Goal: Task Accomplishment & Management: Use online tool/utility

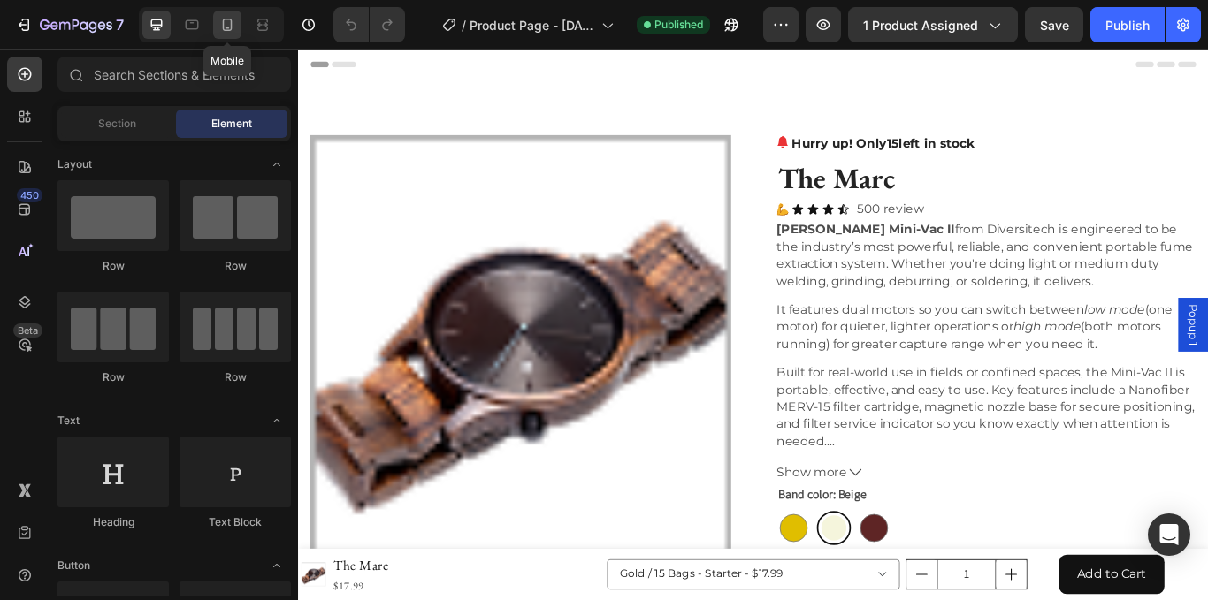
click at [231, 27] on icon at bounding box center [228, 25] width 10 height 12
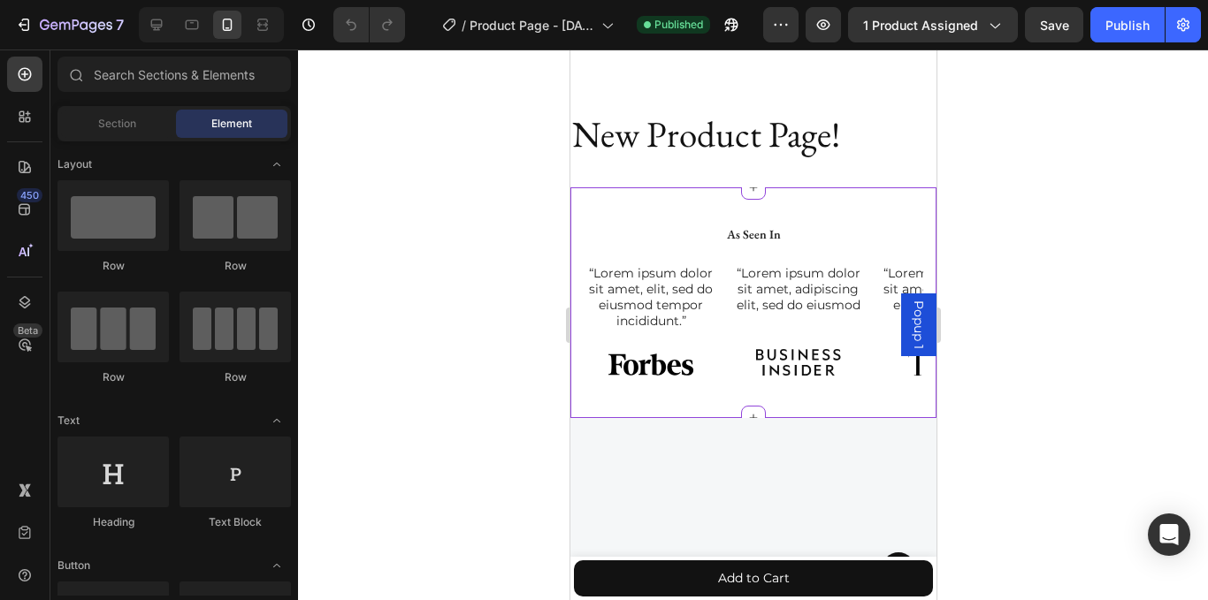
scroll to position [1779, 0]
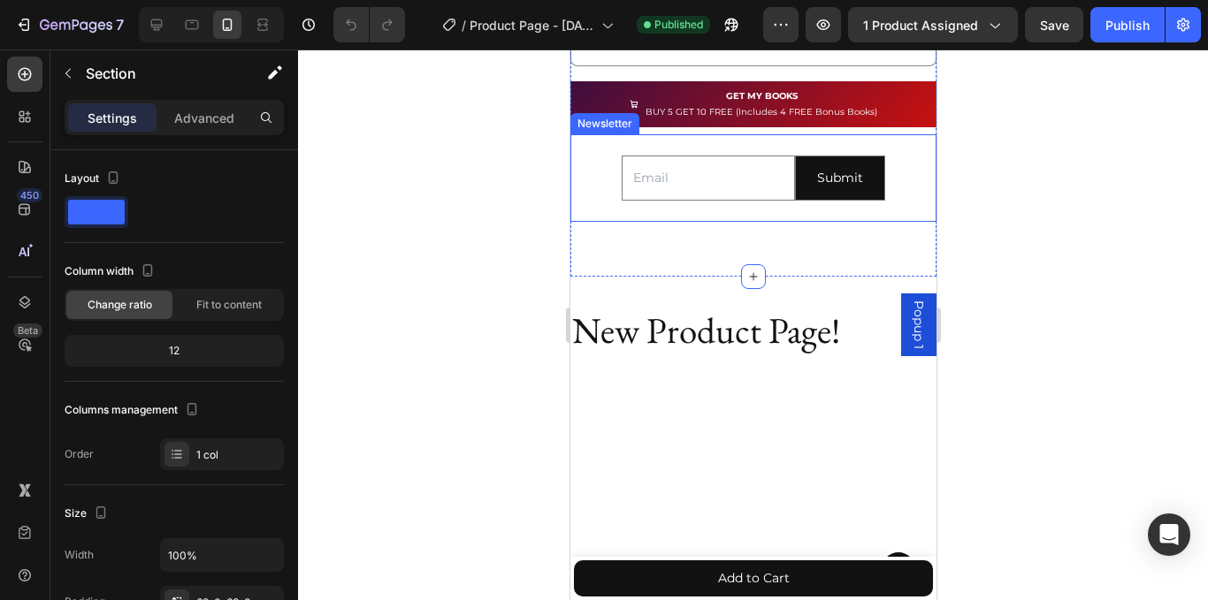
scroll to position [1583, 0]
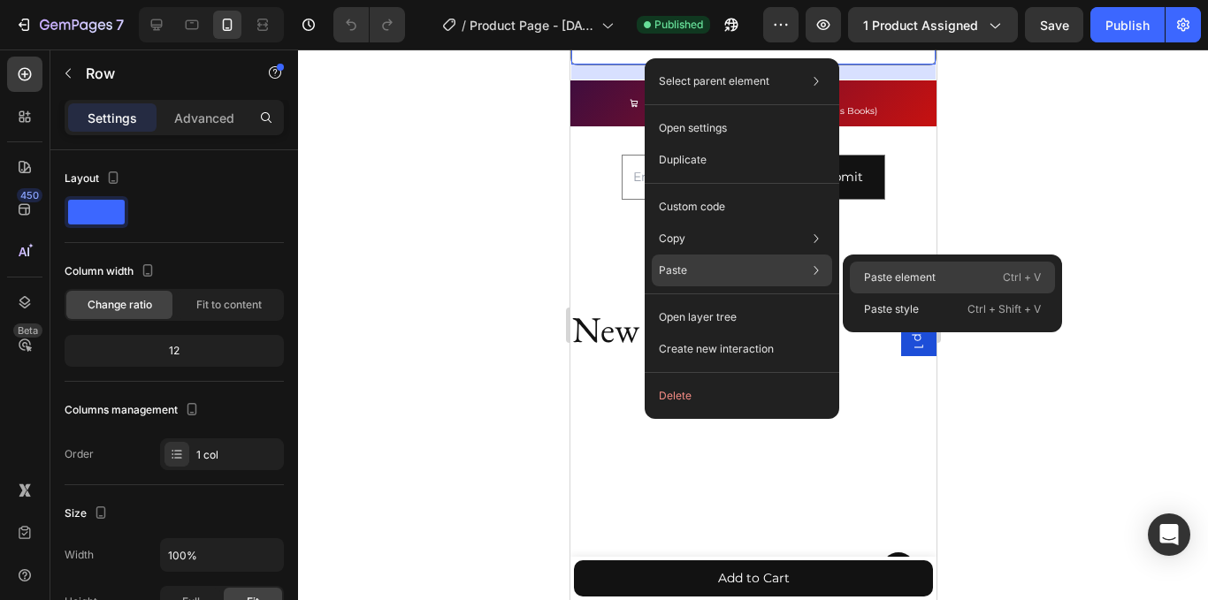
drag, startPoint x: 850, startPoint y: 277, endPoint x: 262, endPoint y: 245, distance: 588.9
click at [850, 277] on div "Paste element Ctrl + V" at bounding box center [952, 278] width 205 height 32
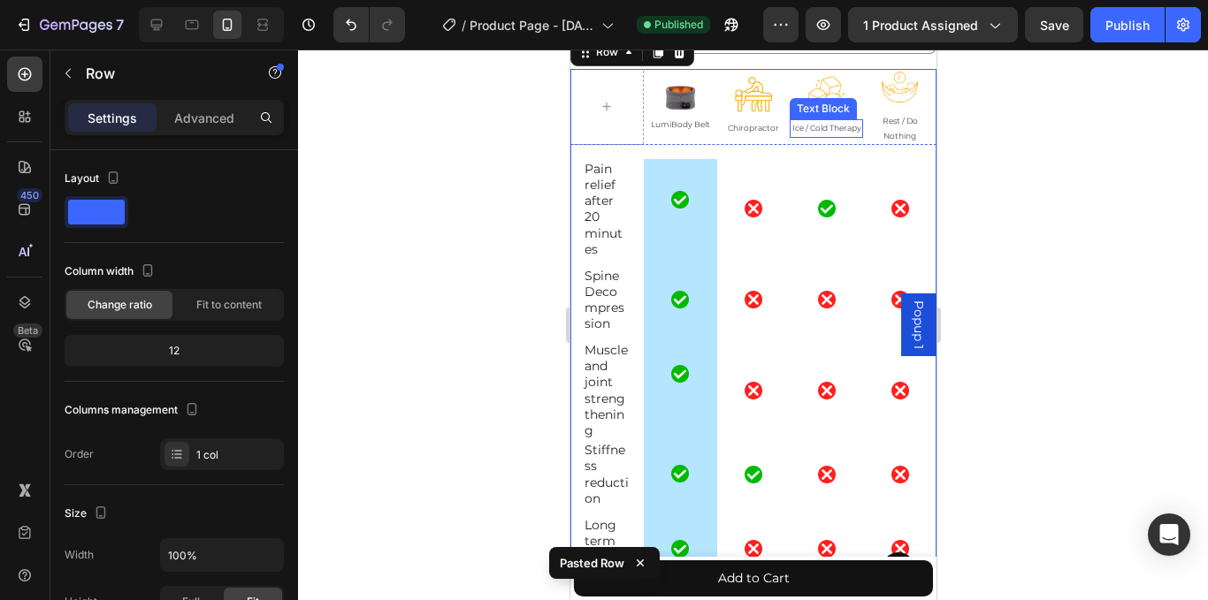
scroll to position [1795, 0]
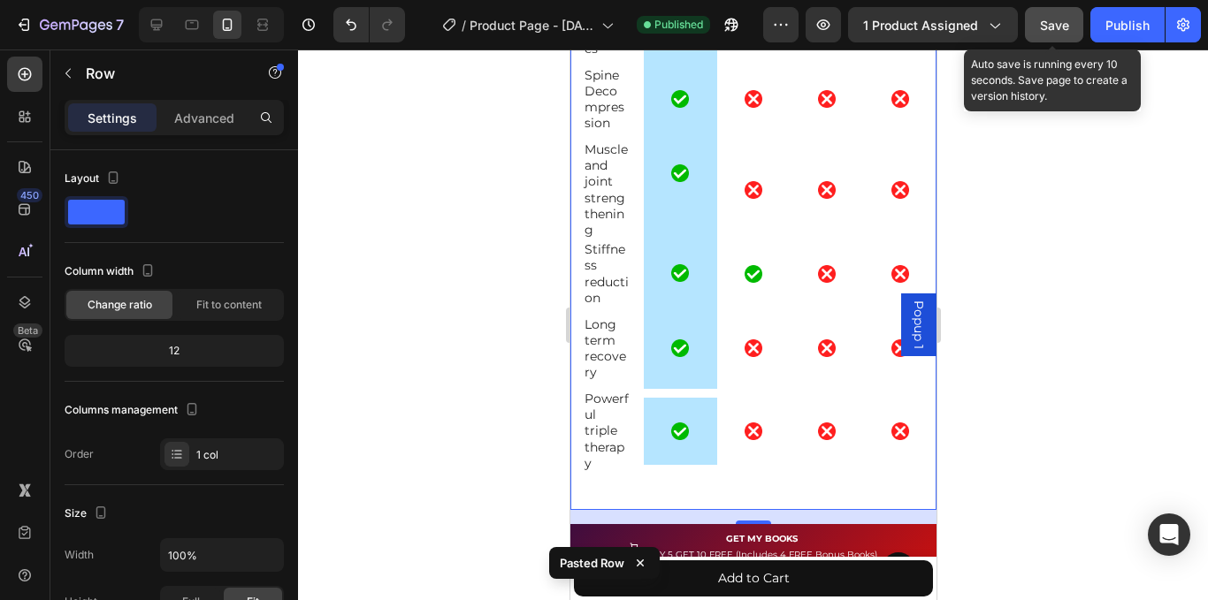
click at [1061, 40] on button "Save" at bounding box center [1054, 24] width 58 height 35
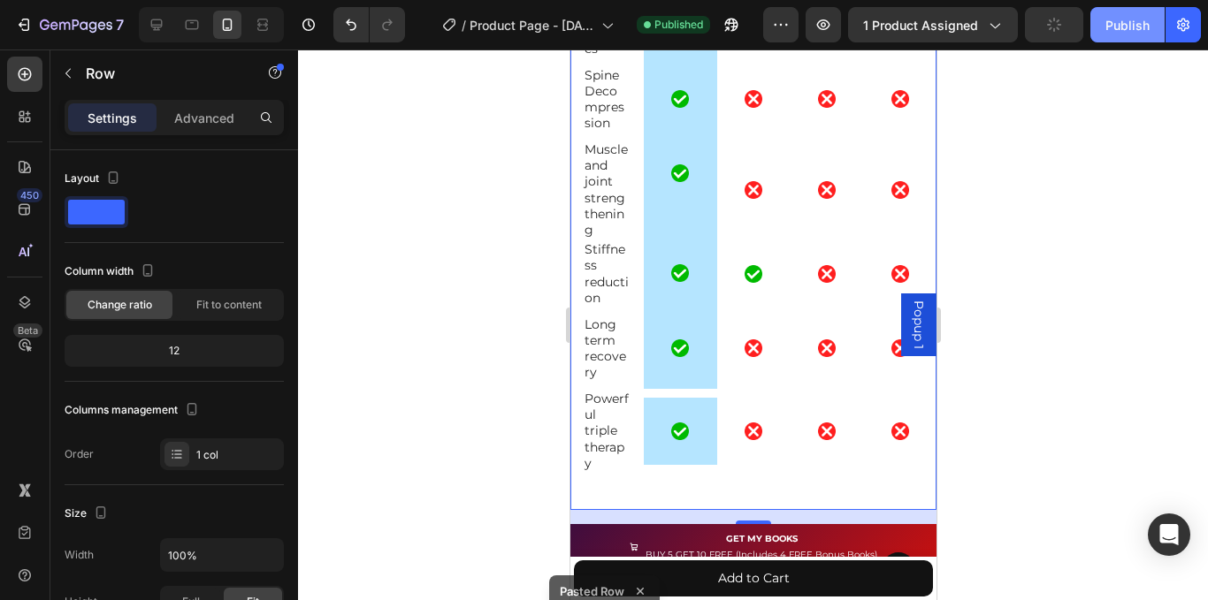
click at [1100, 31] on button "Publish" at bounding box center [1127, 24] width 74 height 35
click at [1136, 33] on button "Publish" at bounding box center [1127, 24] width 74 height 35
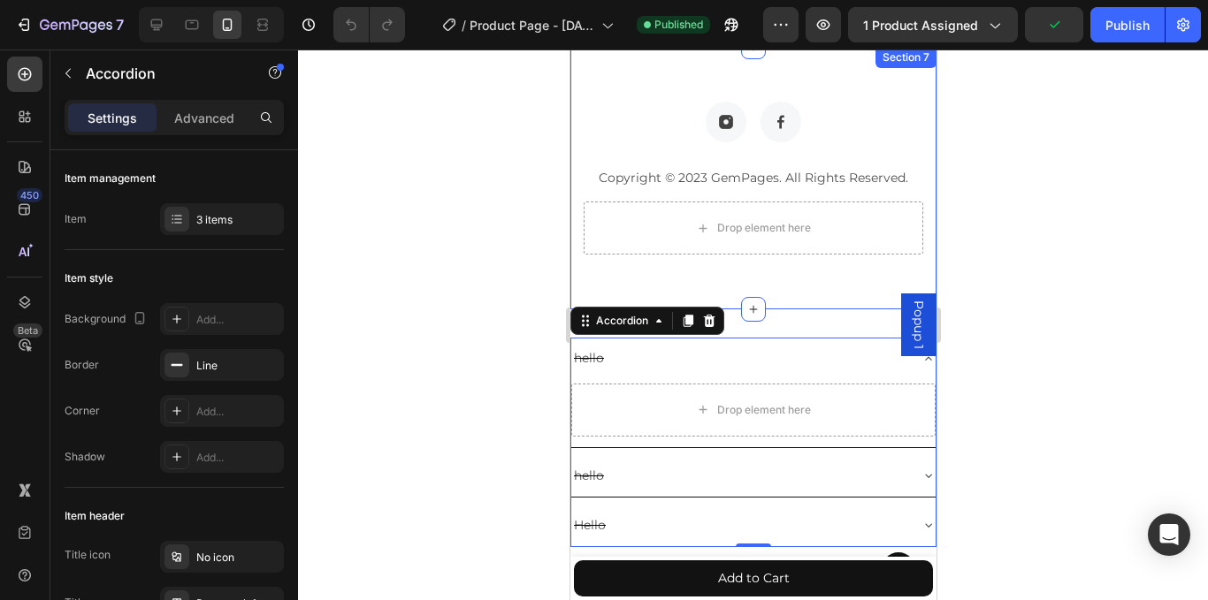
scroll to position [863, 0]
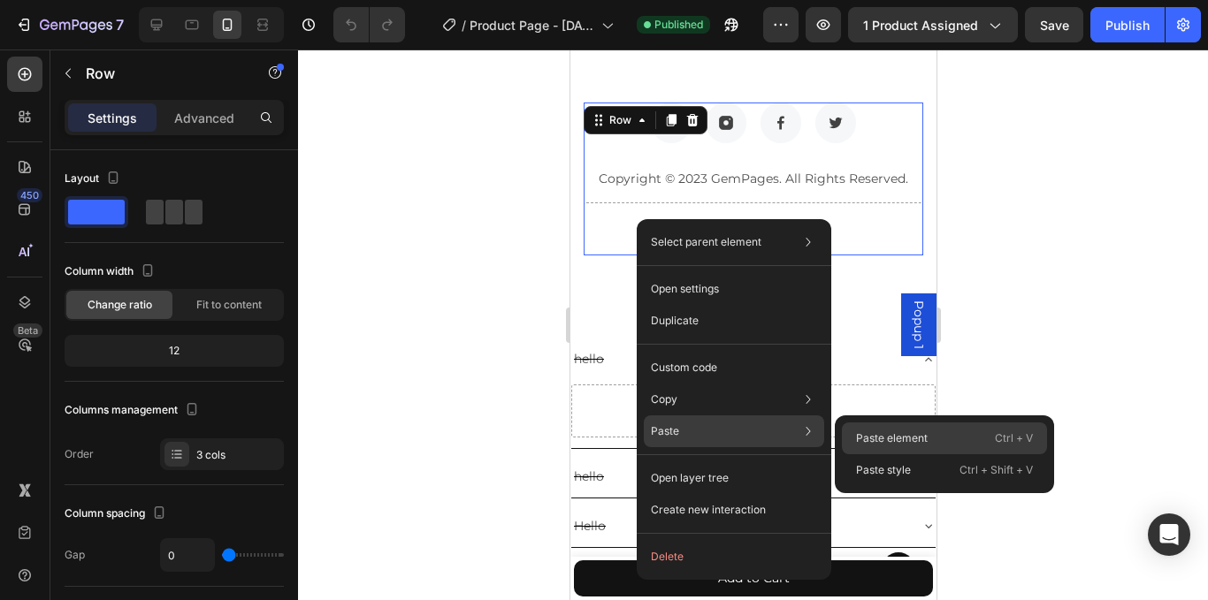
click at [913, 453] on div "Paste element Ctrl + V" at bounding box center [944, 439] width 205 height 32
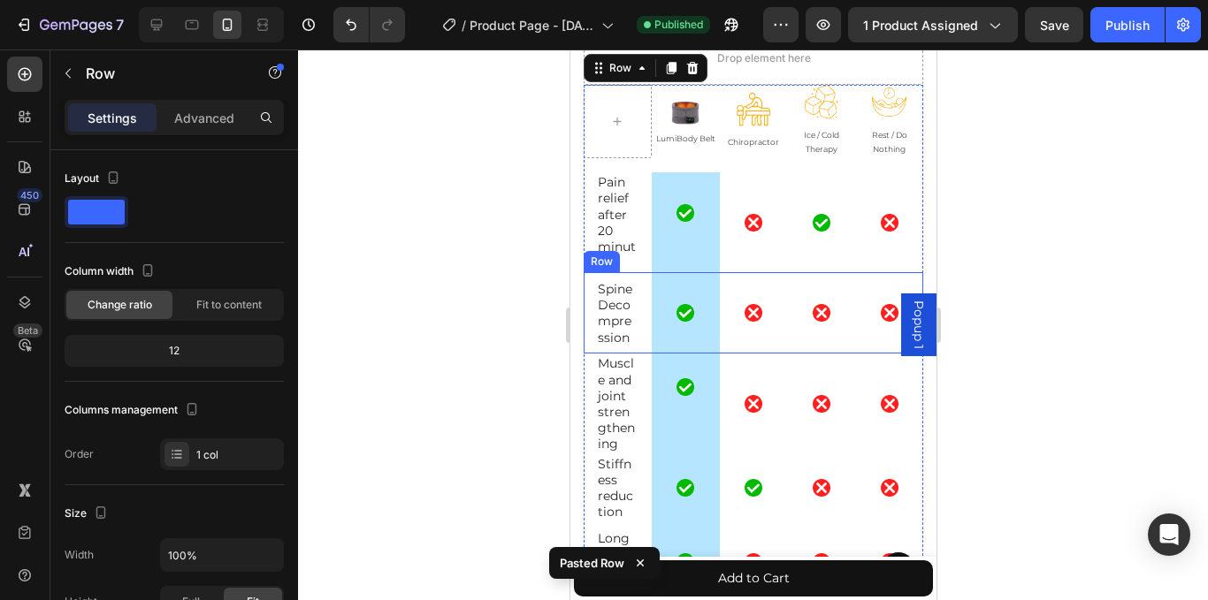
scroll to position [1017, 0]
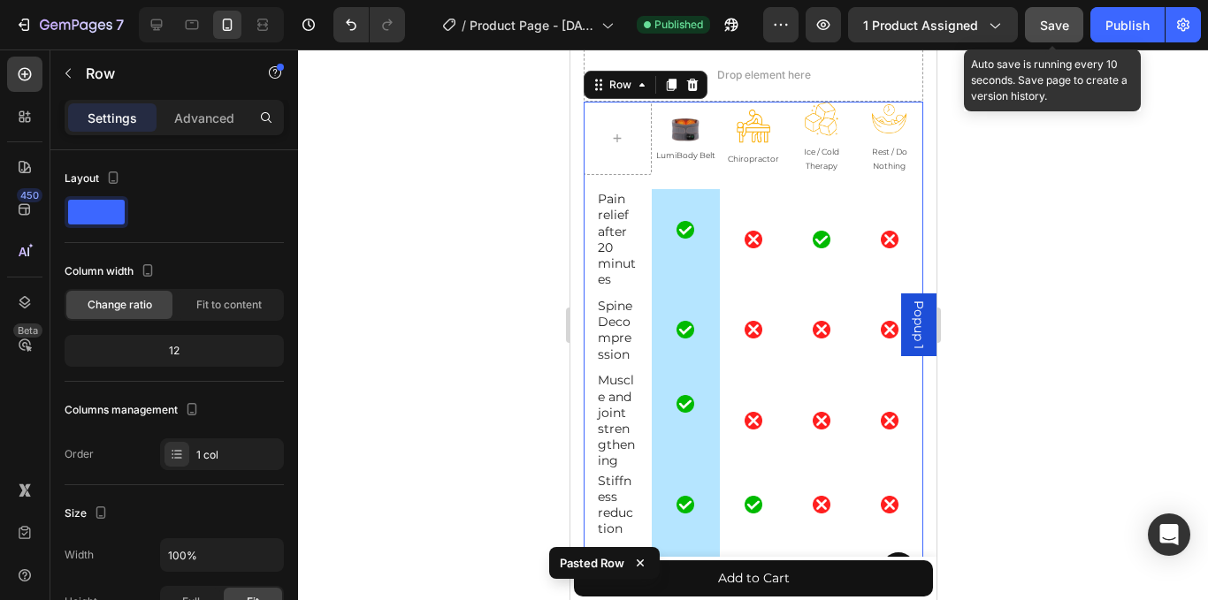
click at [1059, 21] on span "Save" at bounding box center [1054, 25] width 29 height 15
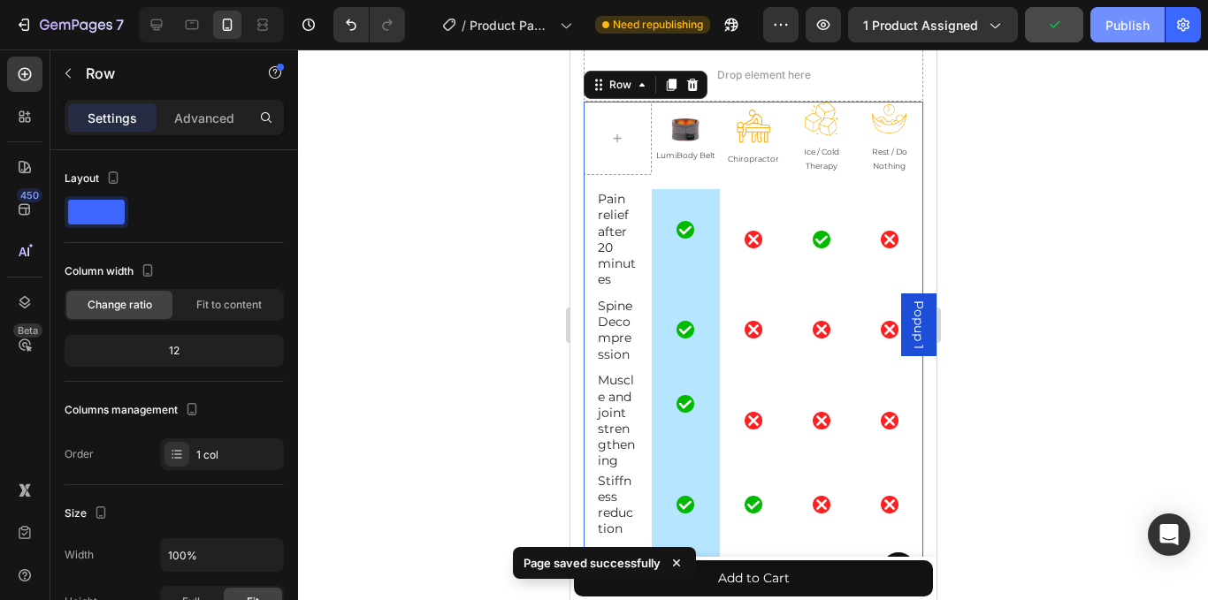
click at [1102, 30] on button "Publish" at bounding box center [1127, 24] width 74 height 35
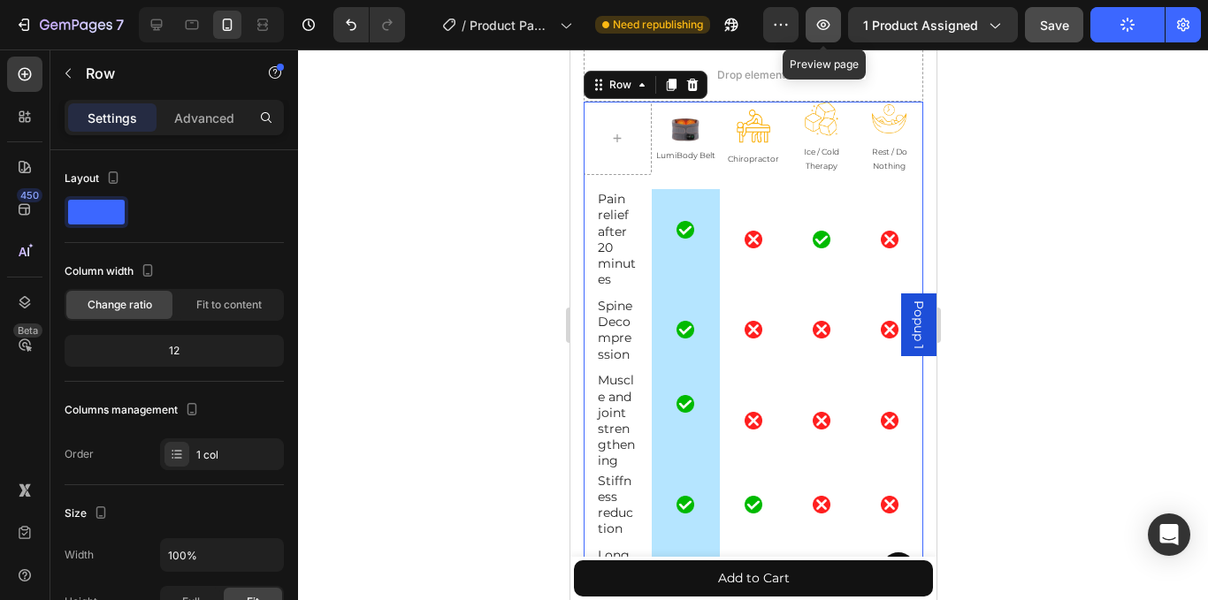
click at [819, 27] on icon "button" at bounding box center [823, 25] width 18 height 18
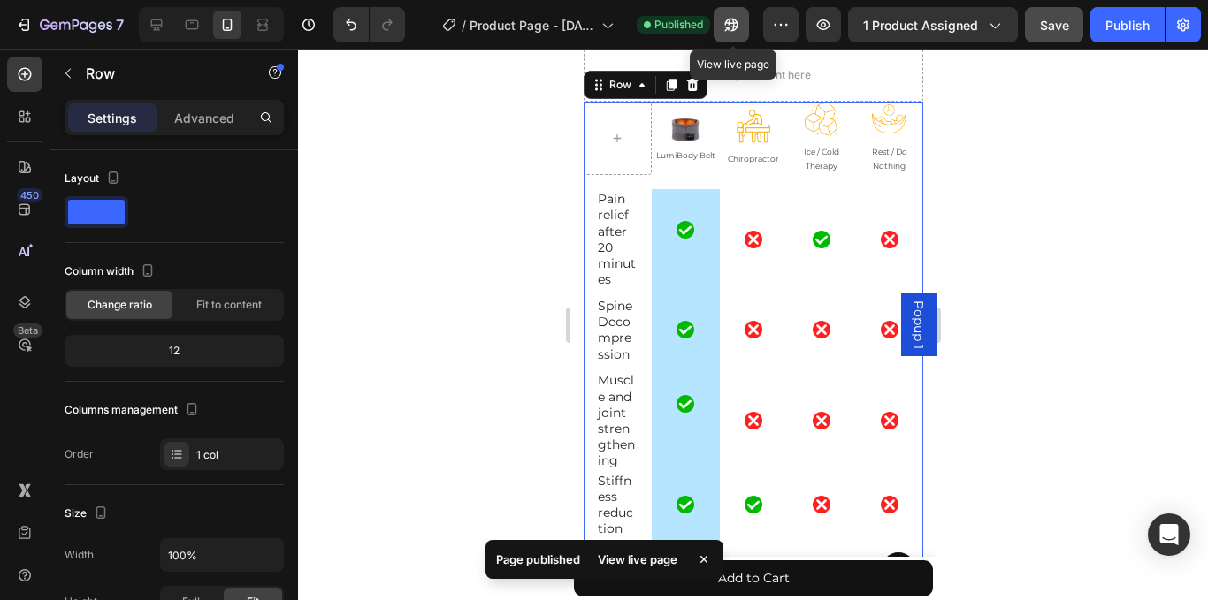
click at [744, 21] on button "button" at bounding box center [731, 24] width 35 height 35
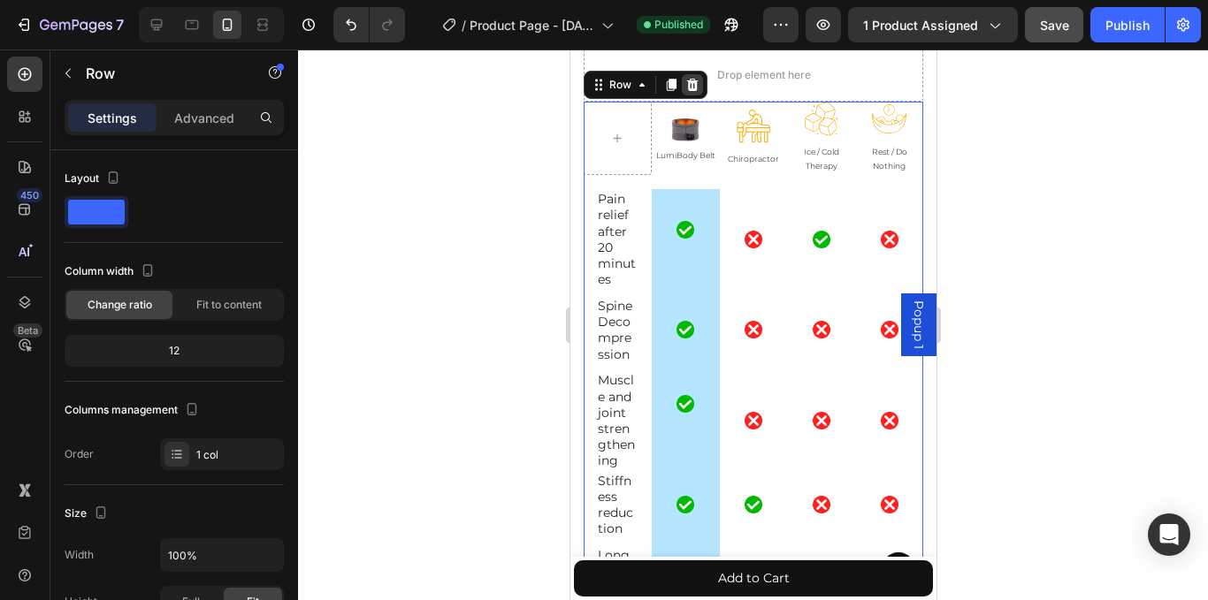
click at [685, 85] on icon at bounding box center [691, 85] width 14 height 14
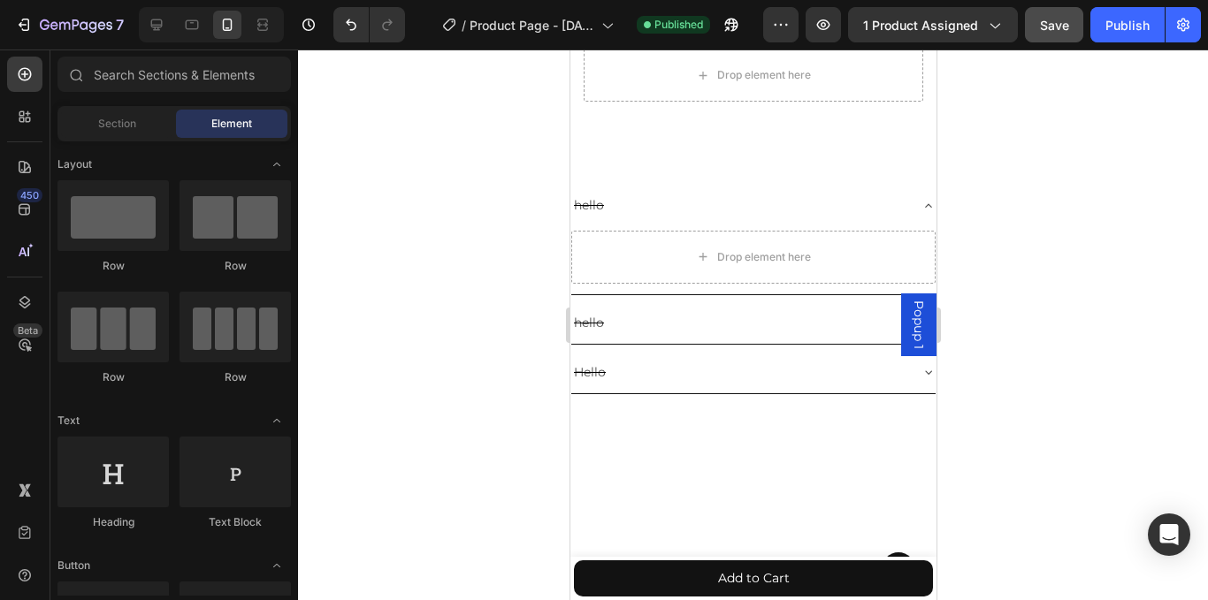
scroll to position [683, 0]
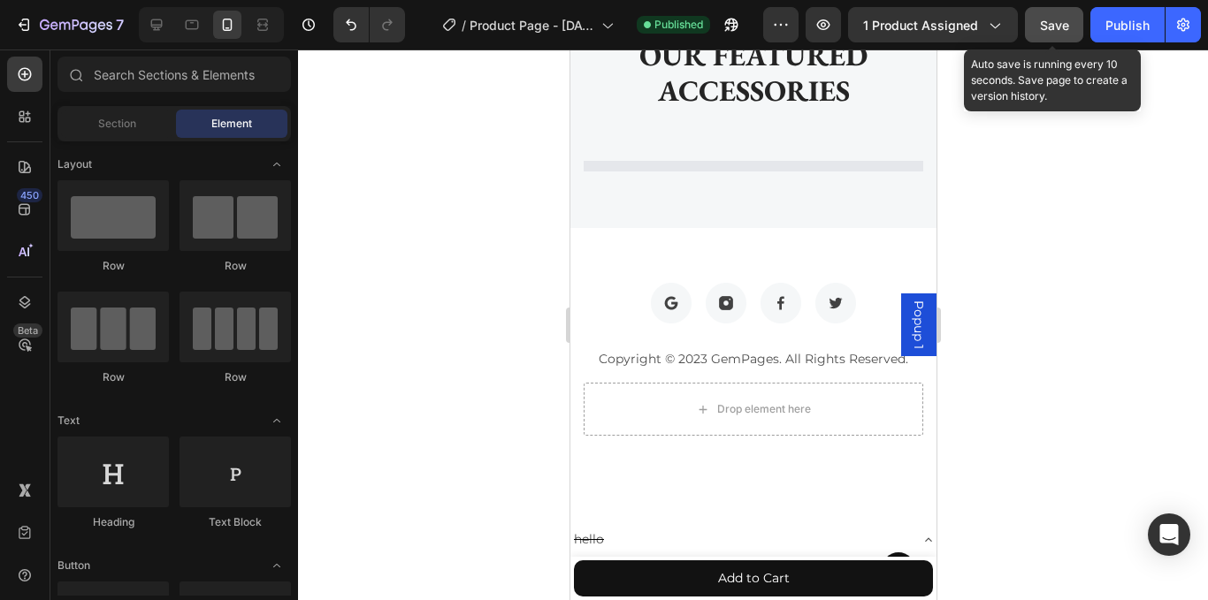
click at [1052, 32] on span "Save" at bounding box center [1054, 25] width 29 height 15
